Goal: Task Accomplishment & Management: Use online tool/utility

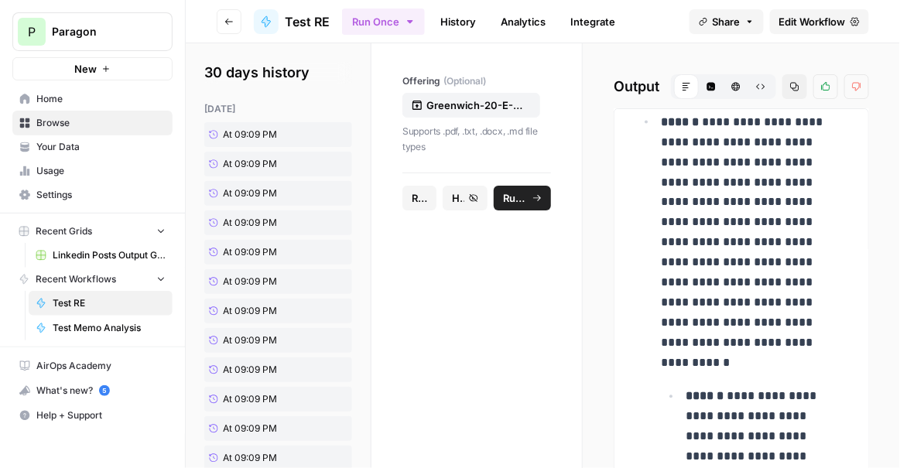
scroll to position [9097, 0]
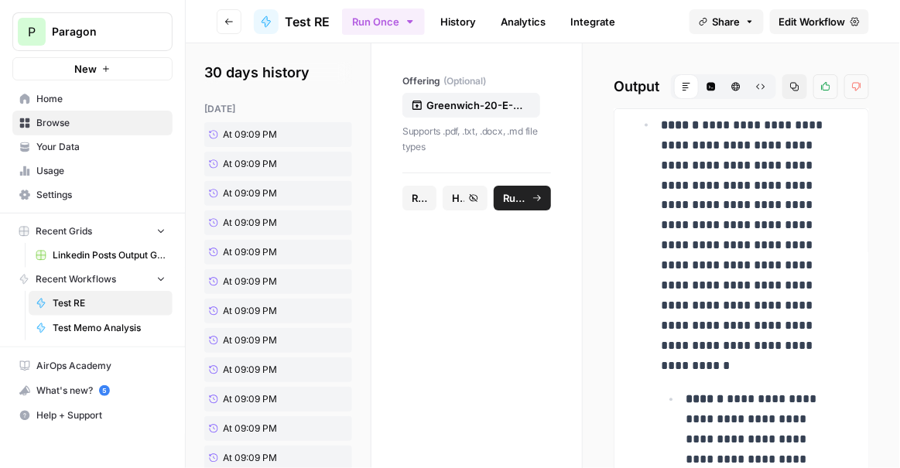
click at [685, 131] on strong "******" at bounding box center [680, 125] width 38 height 12
copy p "****** *"
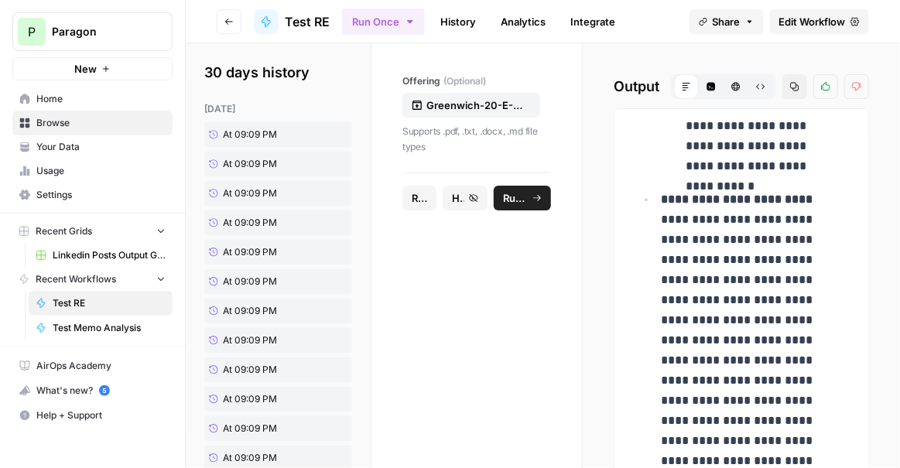
scroll to position [23750, 0]
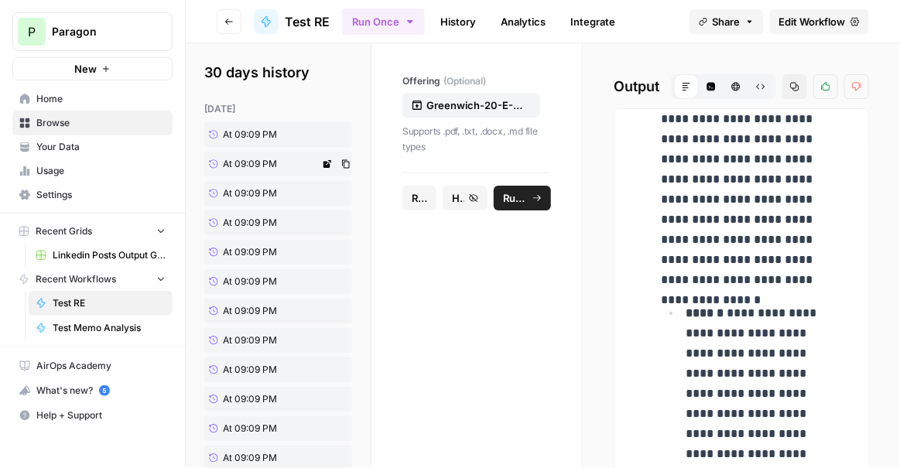
click at [238, 162] on span "At 09:09 PM" at bounding box center [250, 164] width 54 height 14
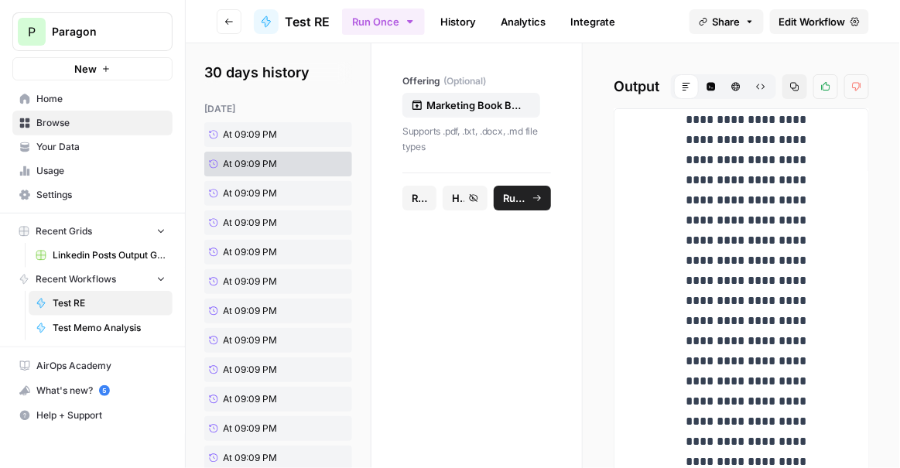
scroll to position [19796, 0]
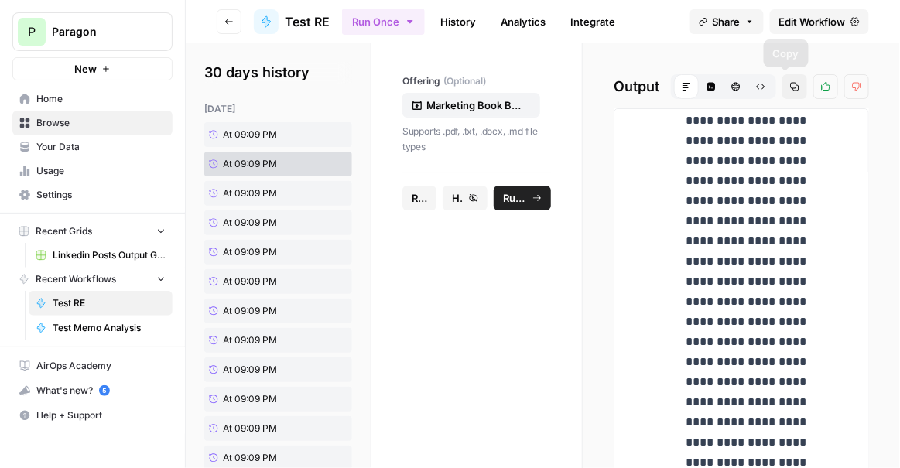
click at [790, 93] on button "Copy" at bounding box center [794, 86] width 25 height 25
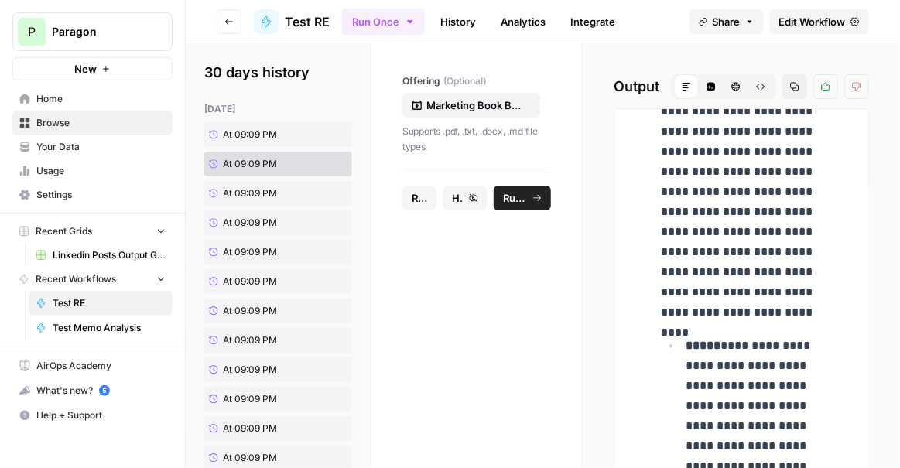
scroll to position [29418, 0]
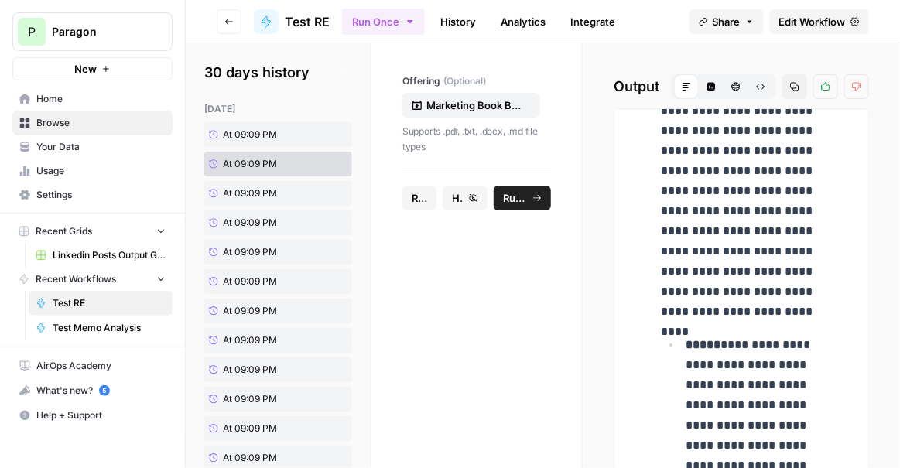
click at [839, 25] on span "Edit Workflow" at bounding box center [812, 21] width 67 height 15
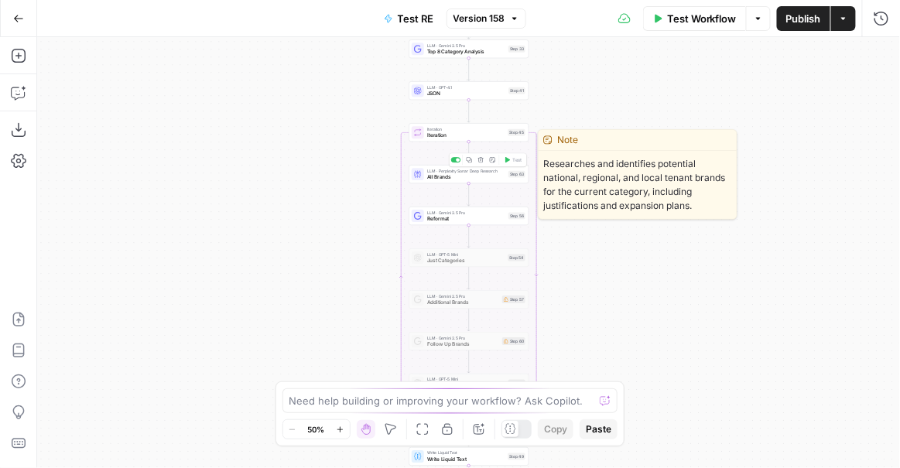
click at [506, 176] on div "LLM · Perplexity Sonar Deep Research All Brands Step 63 Copy step Delete step E…" at bounding box center [469, 174] width 114 height 13
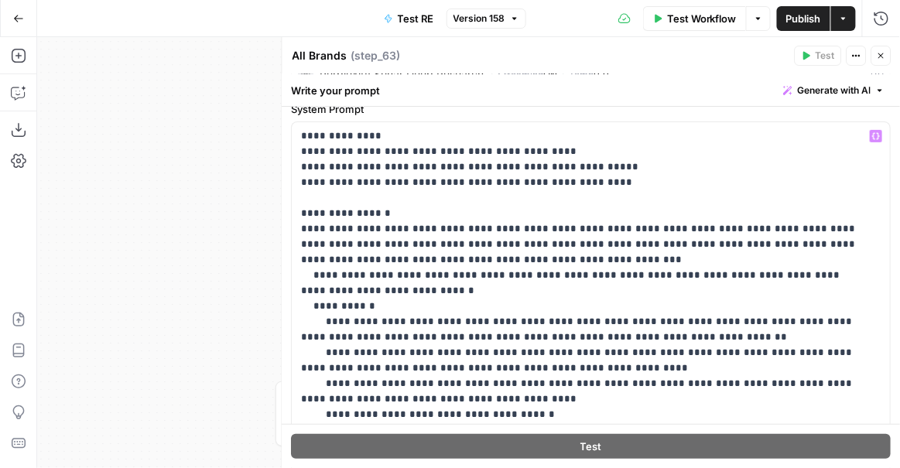
scroll to position [66, 0]
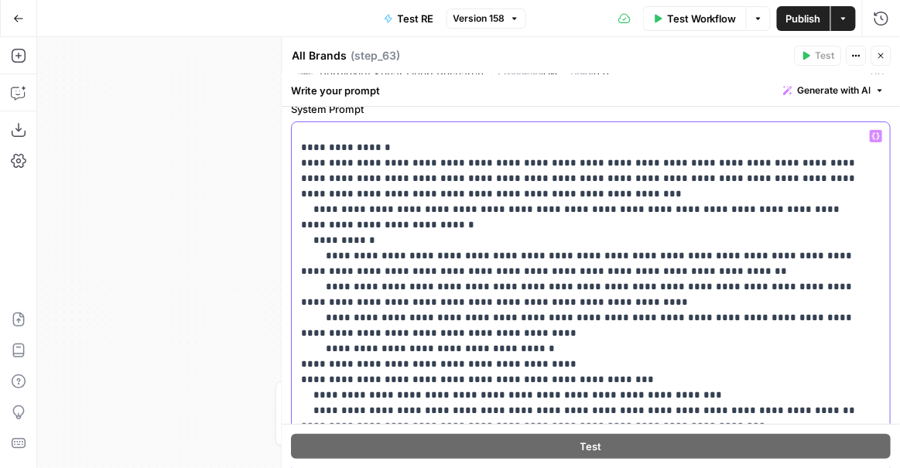
click at [565, 179] on p "**********" at bounding box center [581, 411] width 559 height 696
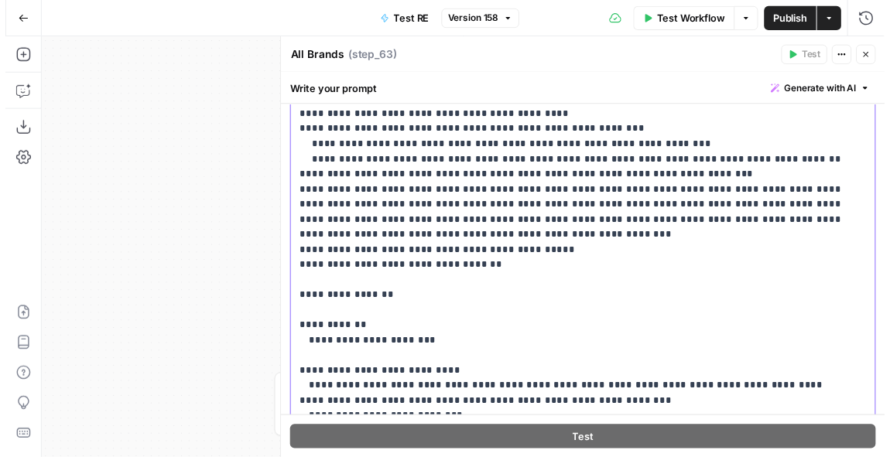
scroll to position [366, 0]
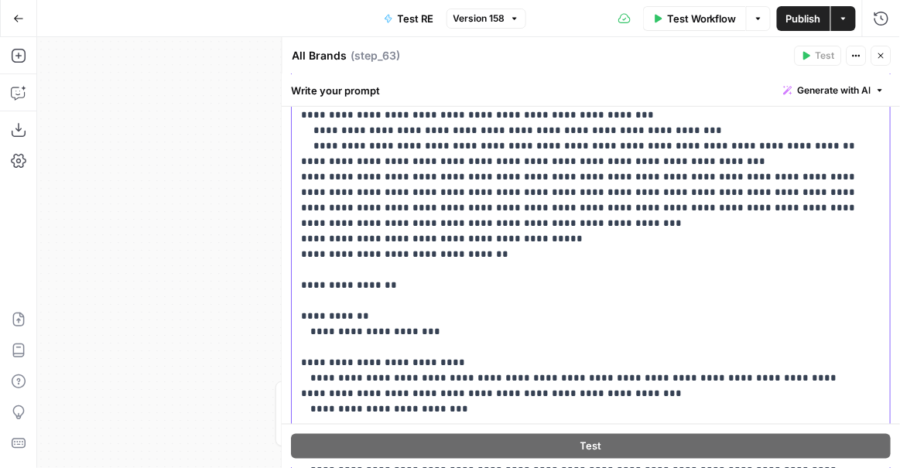
click at [548, 236] on p "**********" at bounding box center [581, 146] width 559 height 696
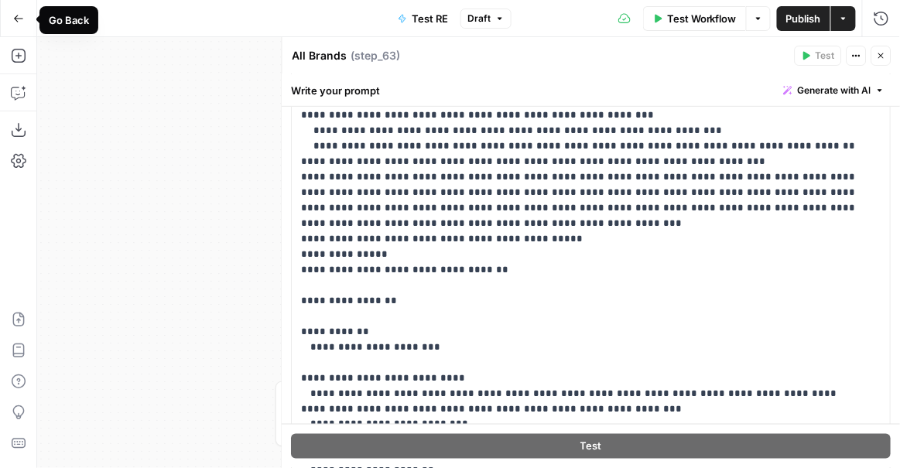
click at [15, 29] on button "Go Back" at bounding box center [19, 19] width 28 height 28
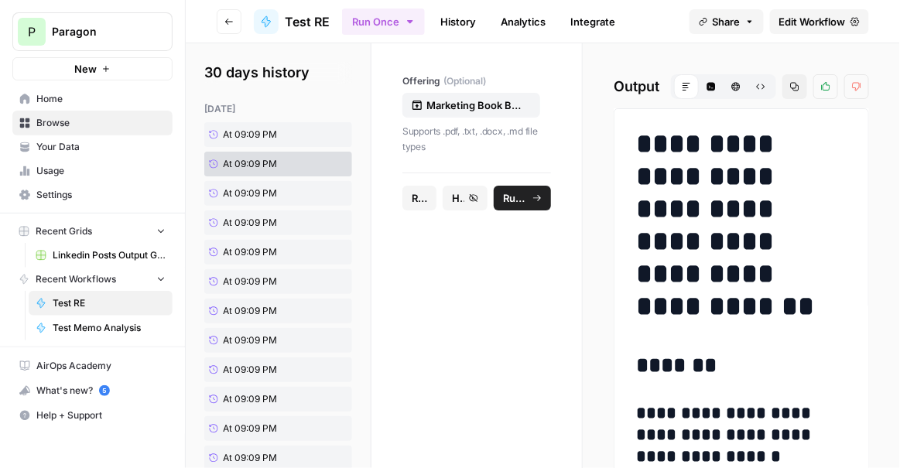
click at [453, 11] on link "History" at bounding box center [458, 21] width 54 height 25
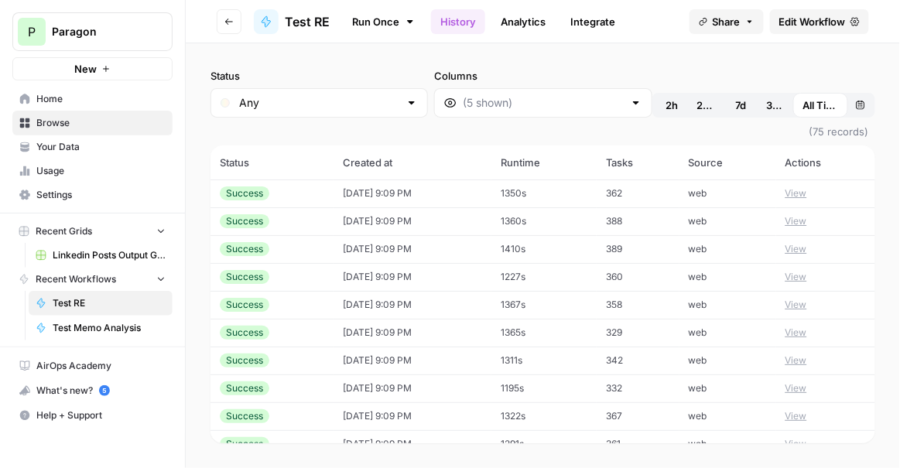
click at [439, 223] on td "[DATE] 9:09 PM" at bounding box center [412, 221] width 158 height 28
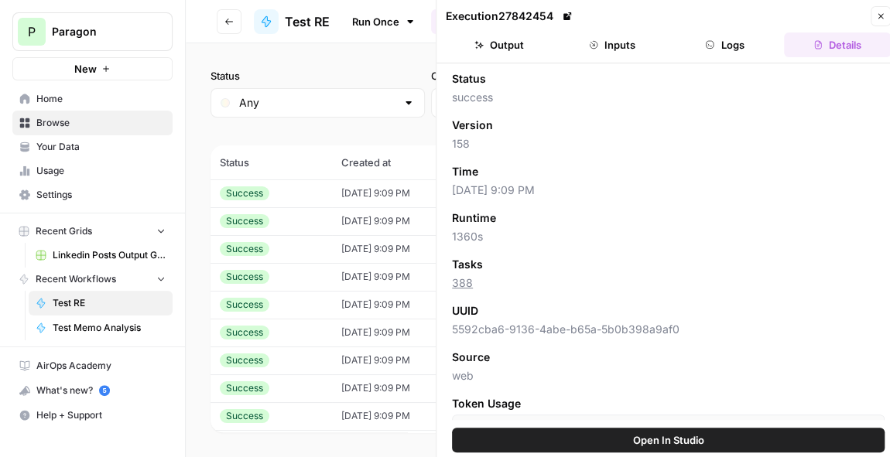
click at [733, 39] on button "Logs" at bounding box center [725, 44] width 107 height 25
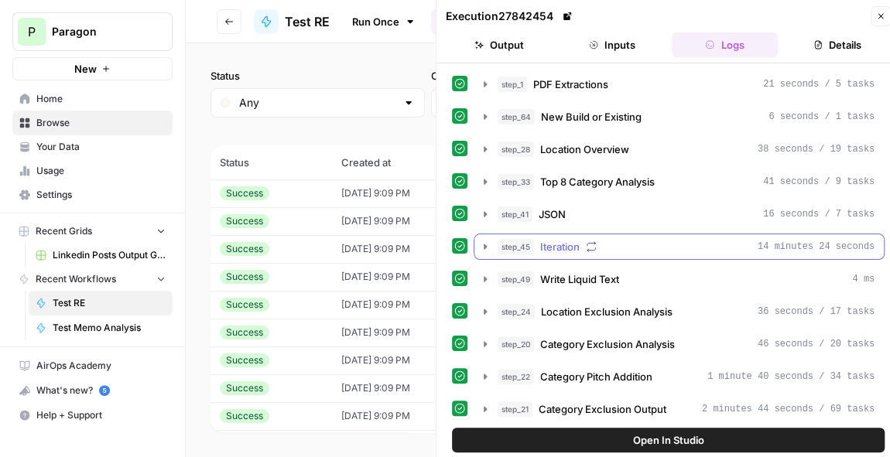
click at [601, 245] on div "step_45 Iteration 14 minutes 24 seconds" at bounding box center [685, 246] width 377 height 15
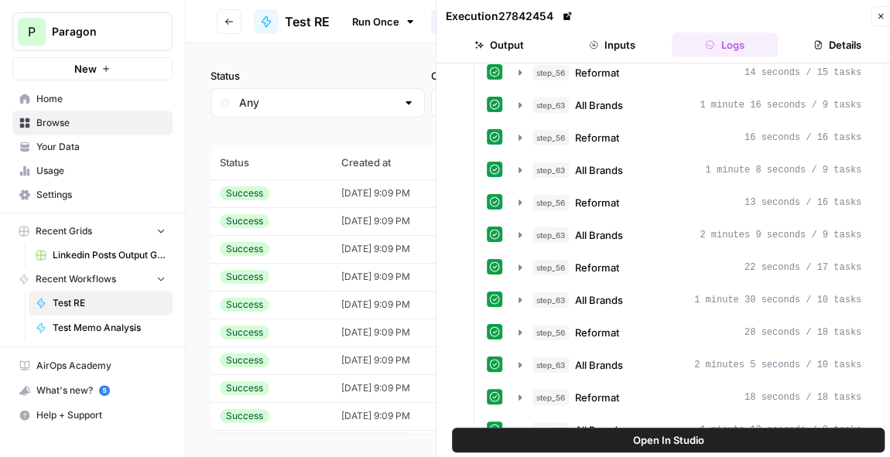
scroll to position [692, 0]
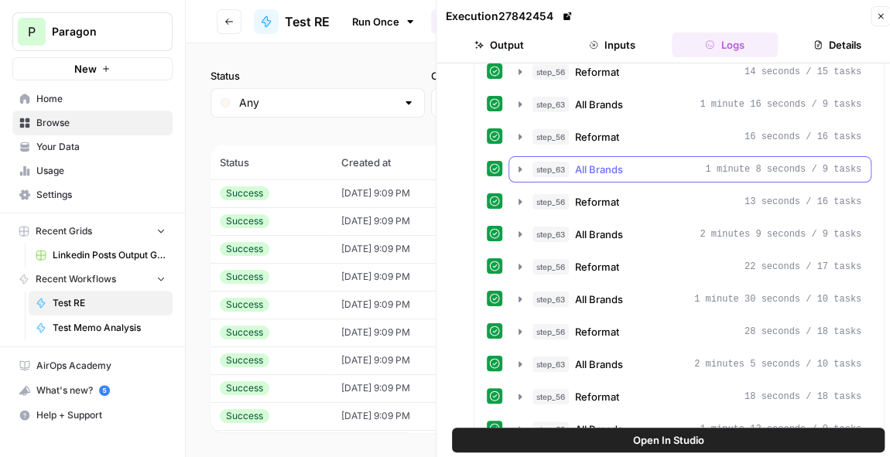
click at [635, 162] on div "step_63 All Brands 1 minute 8 seconds / 9 tasks" at bounding box center [696, 169] width 329 height 15
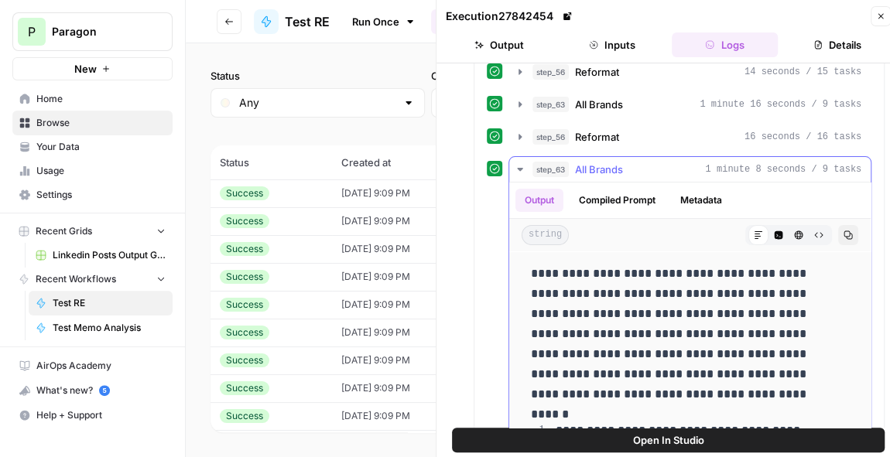
click at [634, 162] on div "step_63 All Brands 1 minute 8 seconds / 9 tasks" at bounding box center [696, 169] width 329 height 15
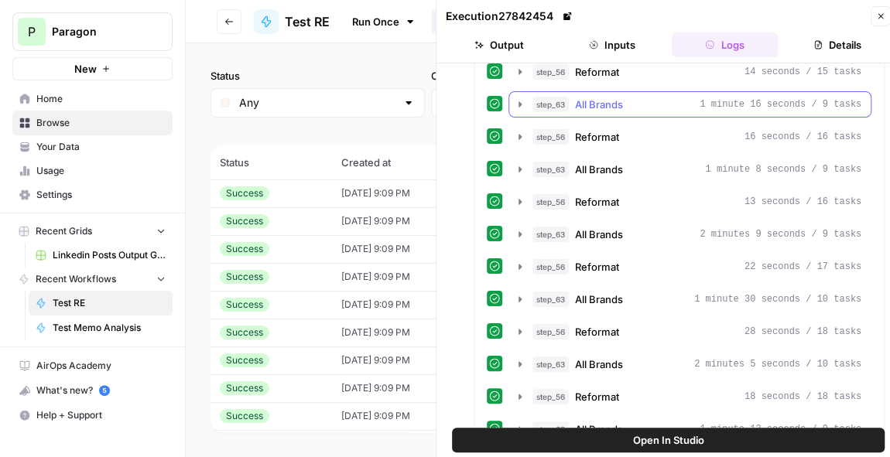
click at [604, 97] on span "All Brands" at bounding box center [599, 104] width 48 height 15
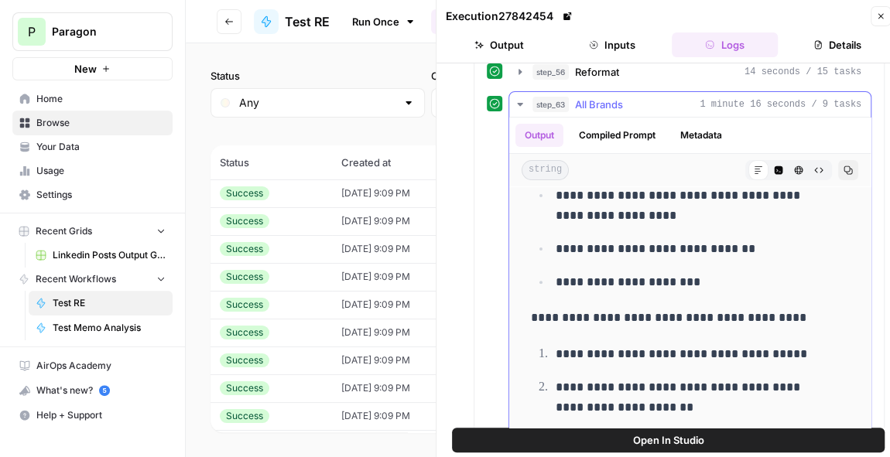
scroll to position [226, 0]
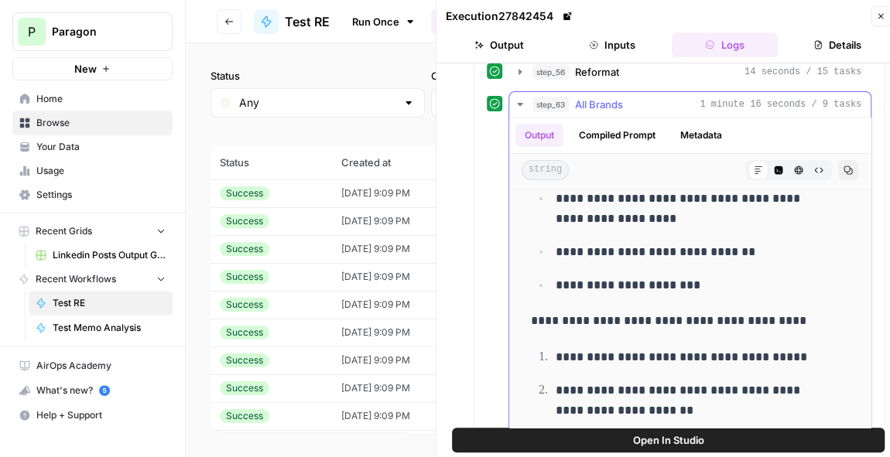
click at [603, 102] on span "All Brands" at bounding box center [599, 104] width 48 height 15
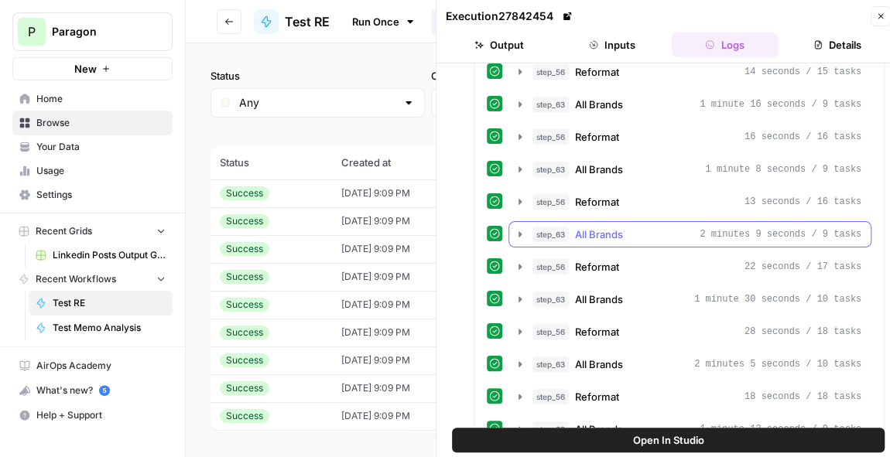
click at [593, 227] on span "All Brands" at bounding box center [599, 234] width 48 height 15
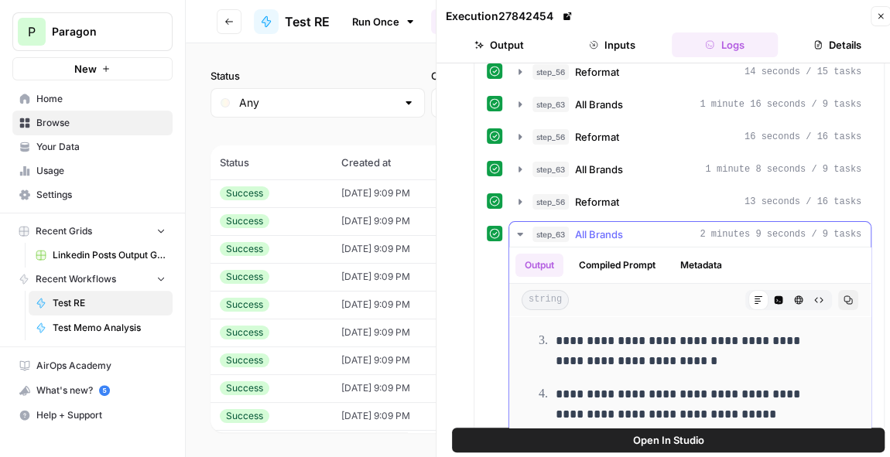
scroll to position [199, 0]
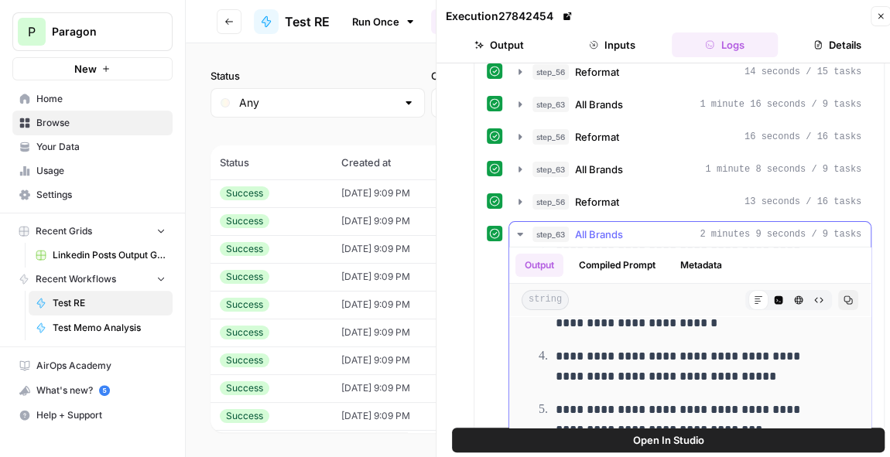
click at [615, 227] on span "All Brands" at bounding box center [599, 234] width 48 height 15
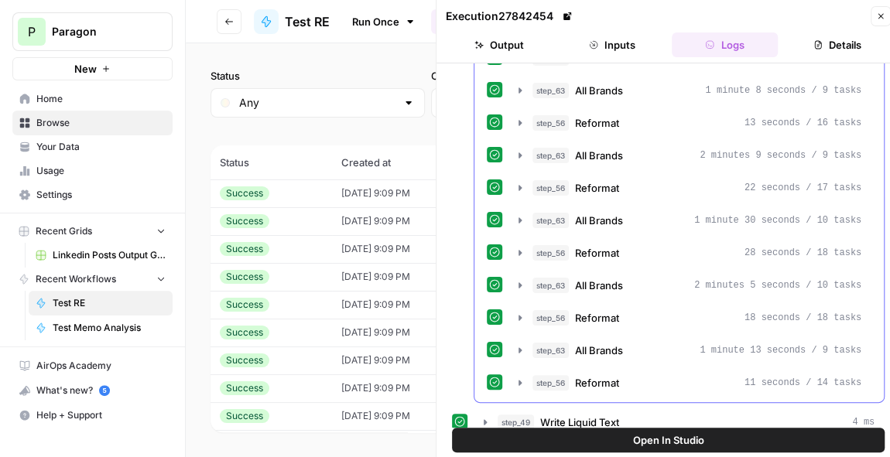
scroll to position [785, 0]
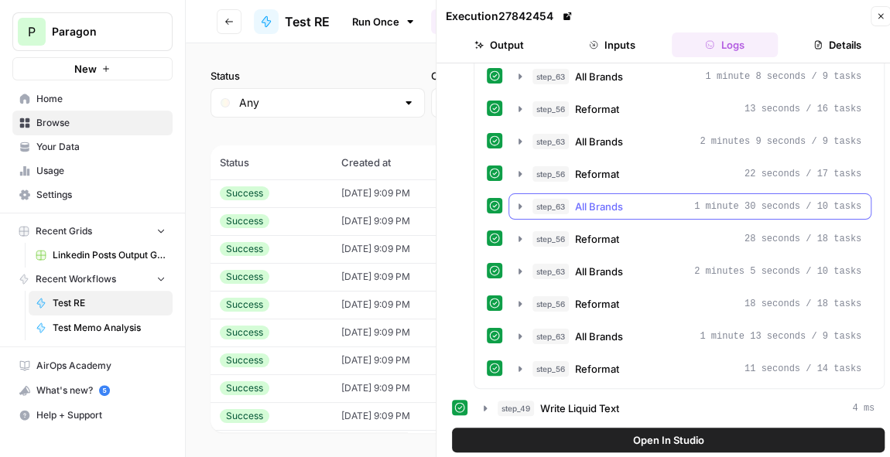
click at [593, 199] on span "All Brands" at bounding box center [599, 206] width 48 height 15
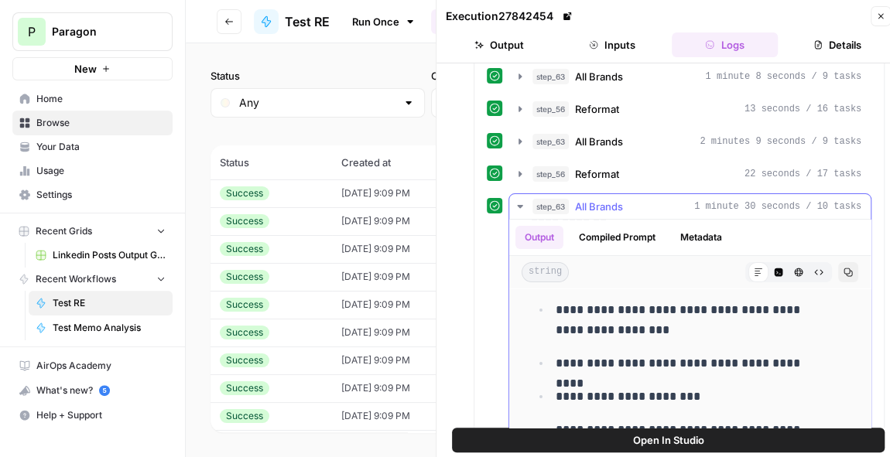
scroll to position [171, 0]
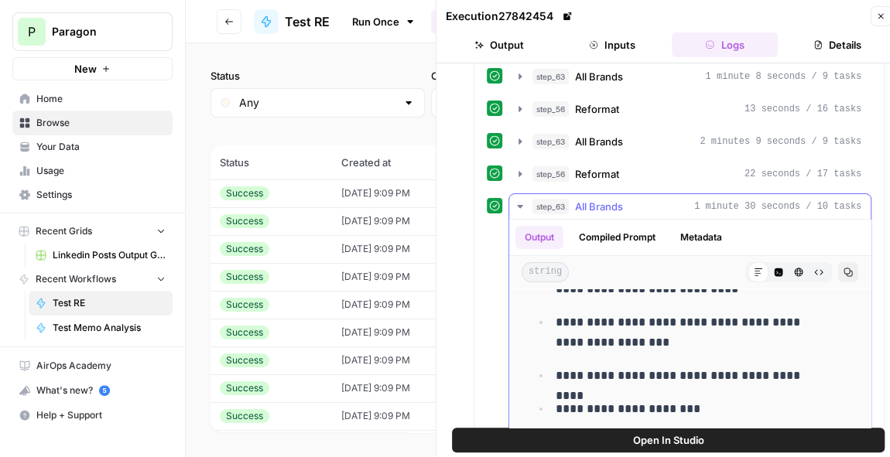
click at [616, 202] on button "step_63 All Brands 1 minute 30 seconds / 10 tasks" at bounding box center [689, 206] width 361 height 25
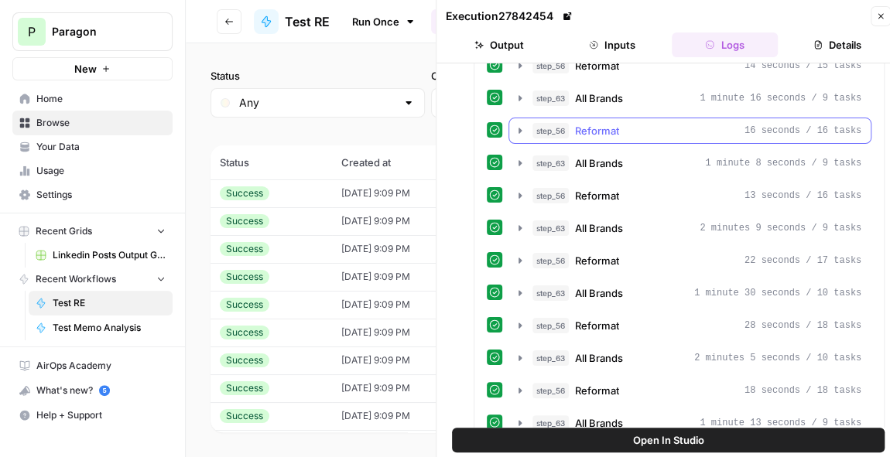
scroll to position [699, 0]
click at [611, 93] on span "All Brands" at bounding box center [599, 98] width 48 height 15
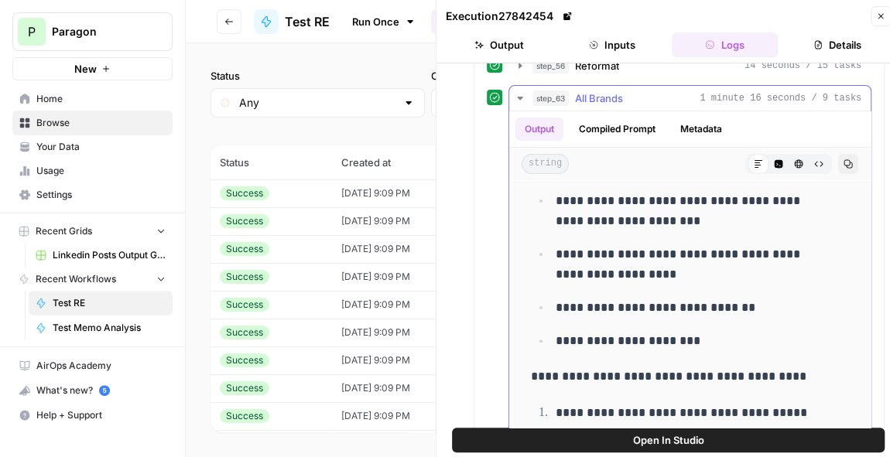
scroll to position [0, 0]
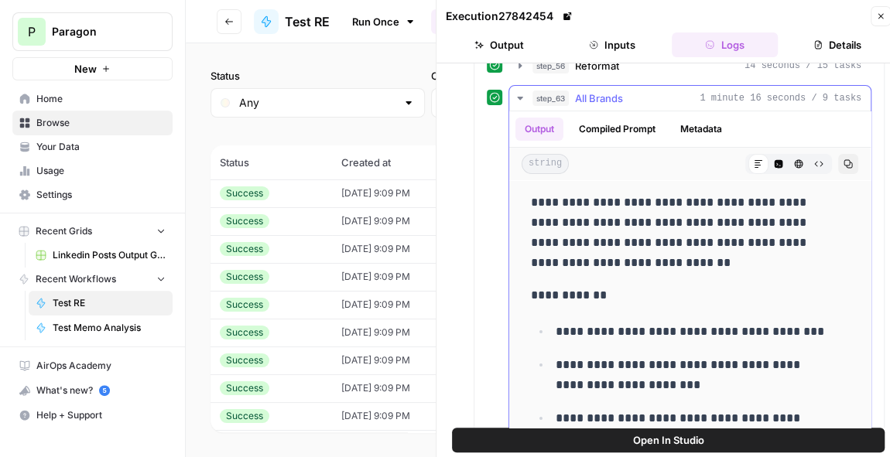
click at [606, 98] on button "step_63 All Brands 1 minute 16 seconds / 9 tasks" at bounding box center [689, 98] width 361 height 25
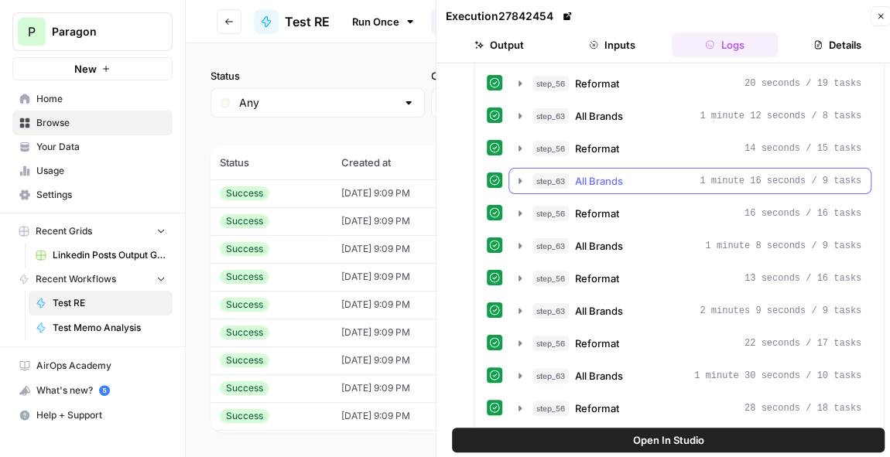
scroll to position [613, 0]
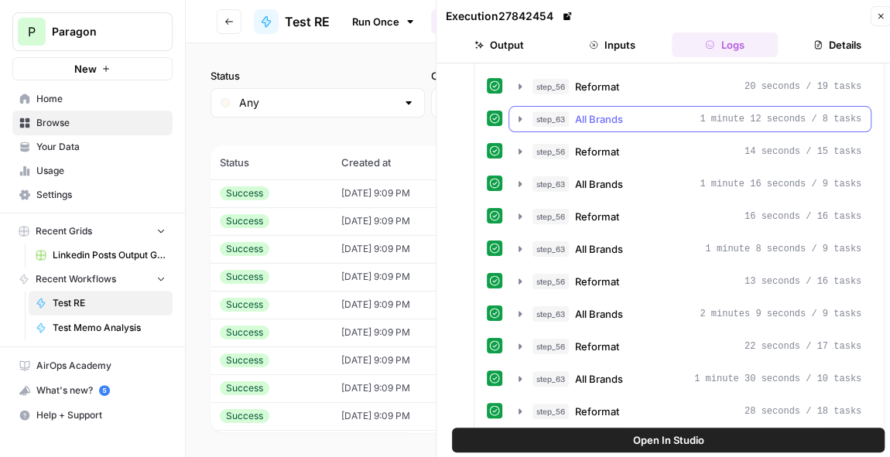
click at [600, 107] on button "step_63 All Brands 1 minute 12 seconds / 8 tasks" at bounding box center [689, 119] width 361 height 25
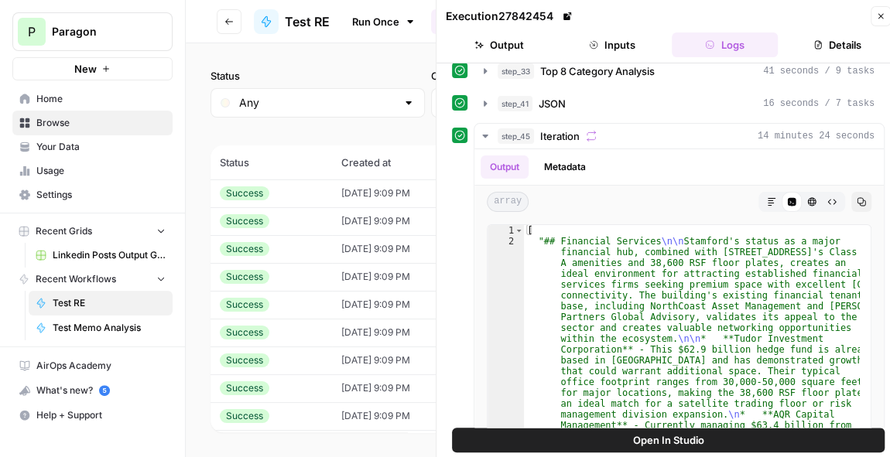
scroll to position [0, 0]
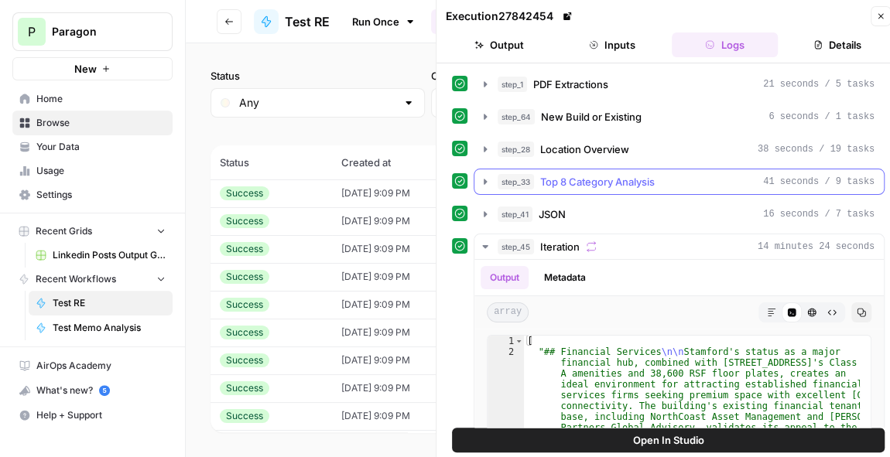
click at [597, 175] on span "Top 8 Category Analysis" at bounding box center [597, 181] width 115 height 15
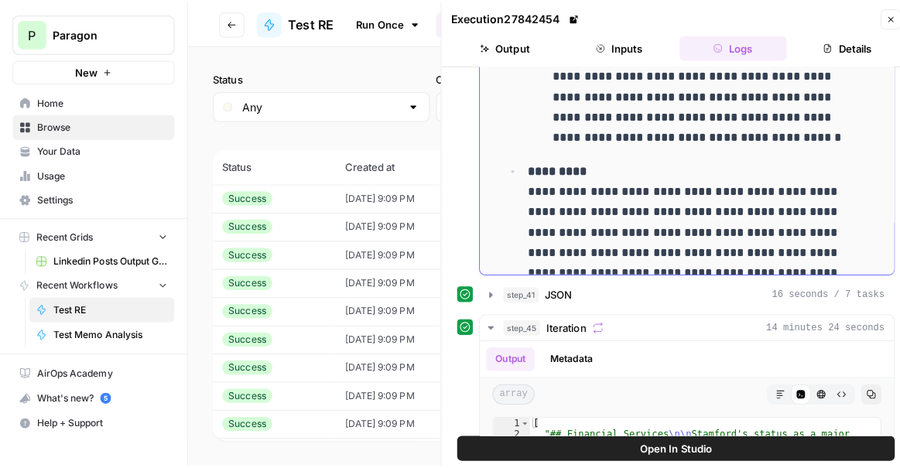
scroll to position [832, 0]
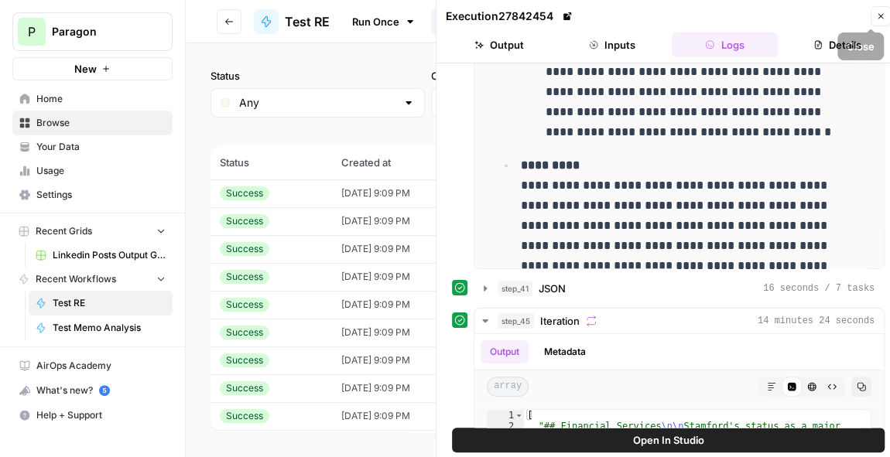
click at [874, 15] on button "Close" at bounding box center [880, 16] width 20 height 20
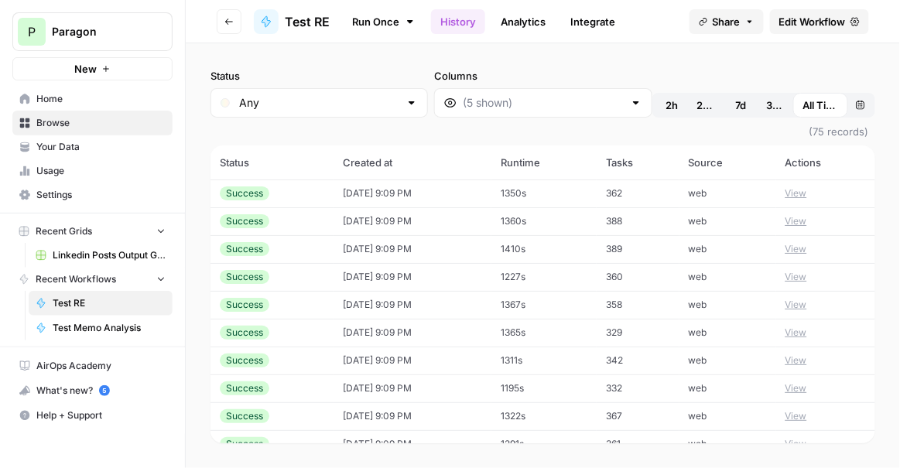
click at [856, 10] on link "Edit Workflow" at bounding box center [819, 21] width 99 height 25
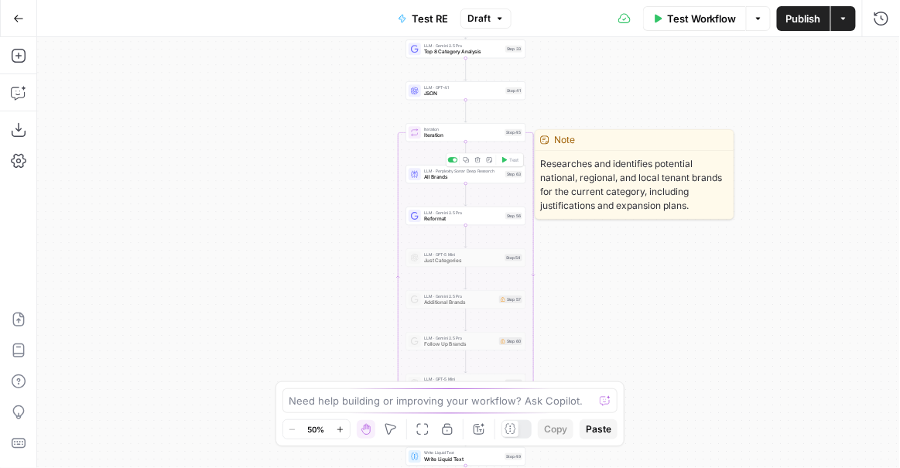
click at [485, 176] on span "All Brands" at bounding box center [463, 177] width 78 height 8
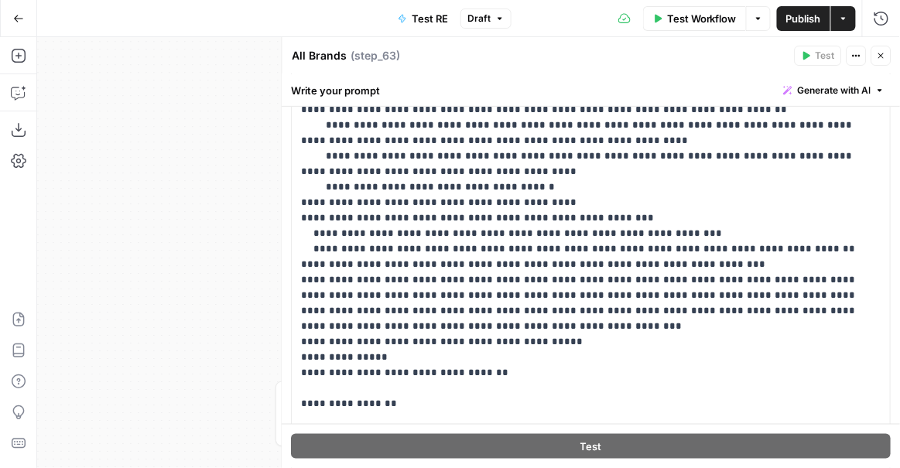
scroll to position [94, 0]
drag, startPoint x: 399, startPoint y: 353, endPoint x: 309, endPoint y: 357, distance: 89.9
click at [309, 357] on p "**********" at bounding box center [581, 256] width 559 height 712
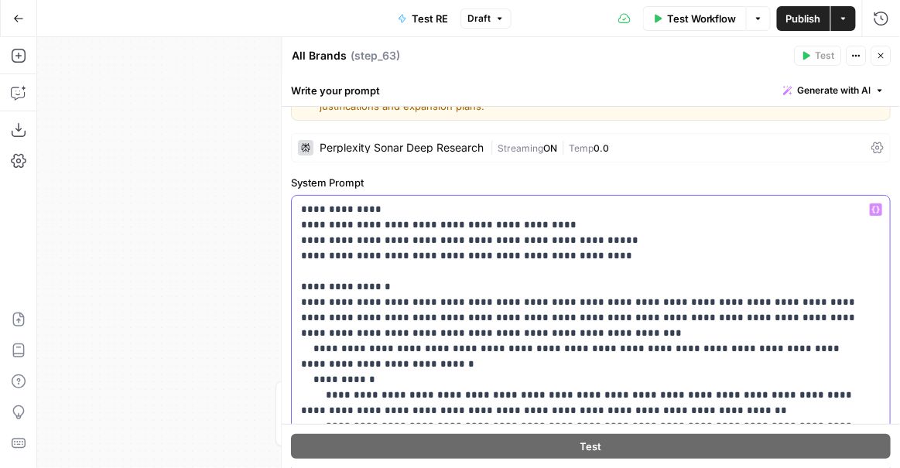
scroll to position [40, 0]
click at [808, 19] on span "Publish" at bounding box center [803, 18] width 35 height 15
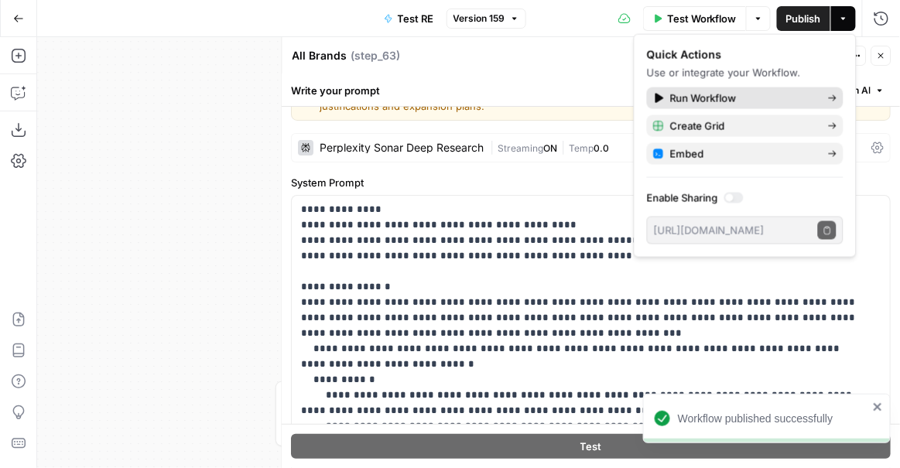
click at [733, 94] on span "Run Workflow" at bounding box center [742, 98] width 145 height 15
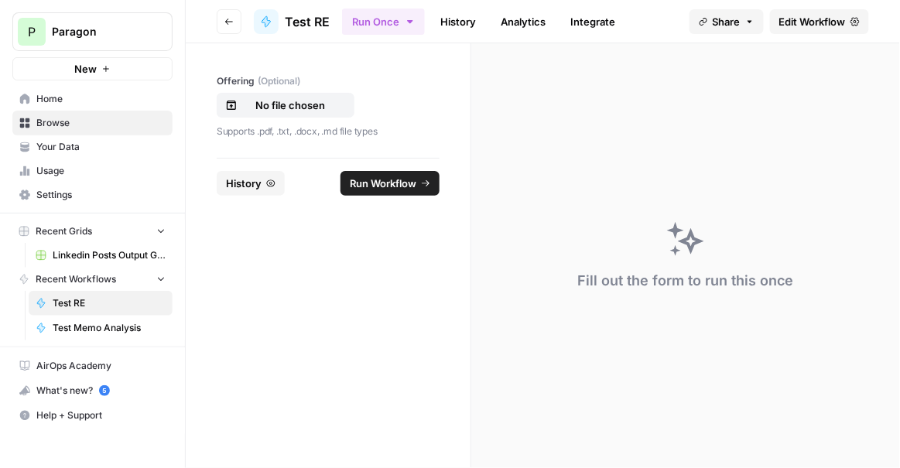
click at [264, 179] on button "History" at bounding box center [251, 183] width 68 height 25
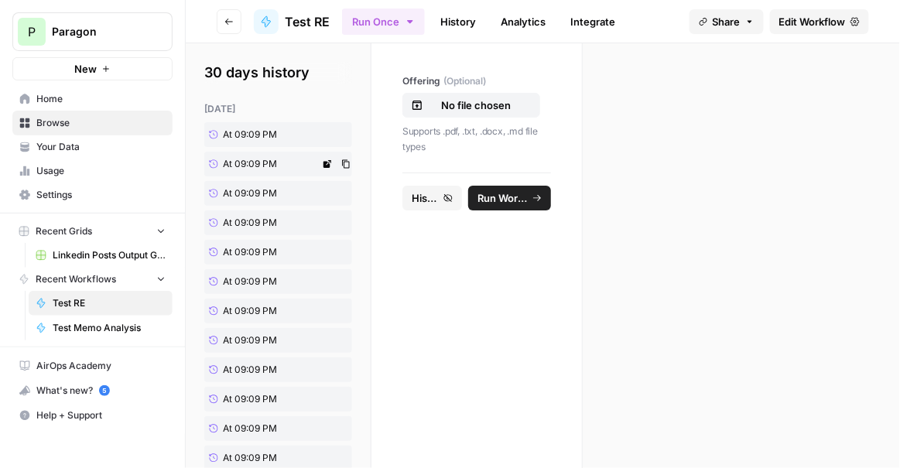
click at [266, 155] on link "At 09:09 PM" at bounding box center [261, 164] width 115 height 25
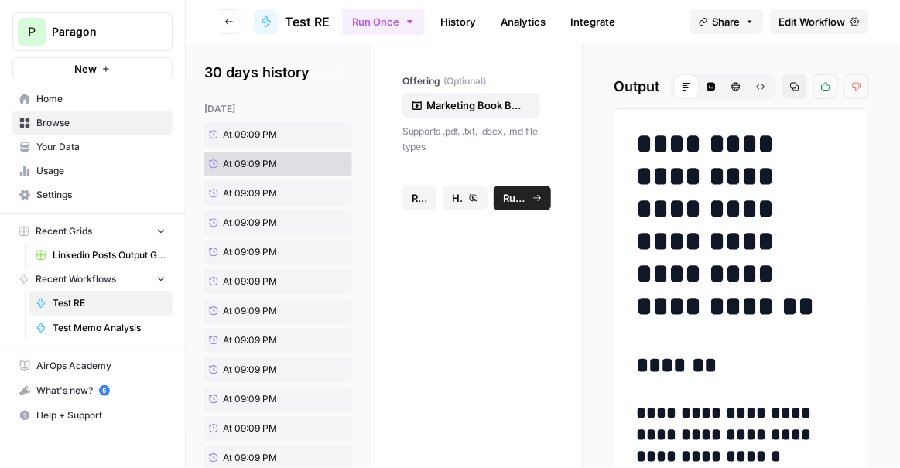
click at [528, 204] on button "Run Workflow" at bounding box center [522, 198] width 57 height 25
